Goal: Information Seeking & Learning: Learn about a topic

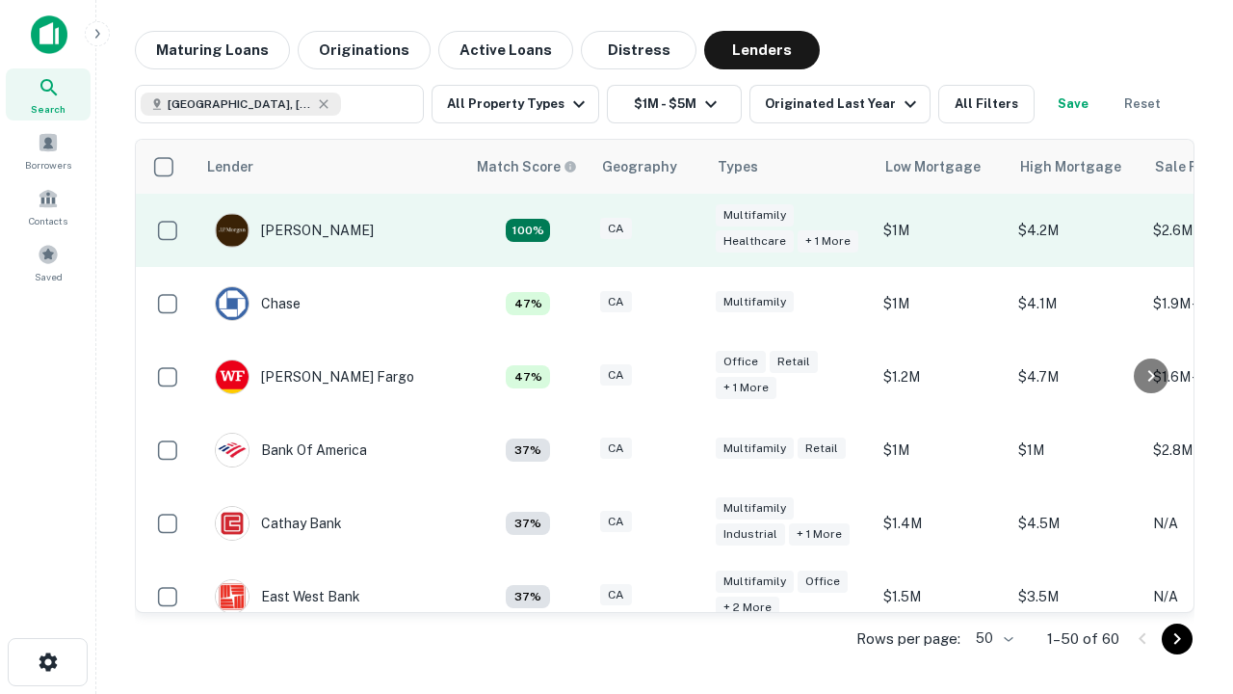
click at [684, 230] on div "CA" at bounding box center [648, 231] width 96 height 26
